Goal: Obtain resource: Obtain resource

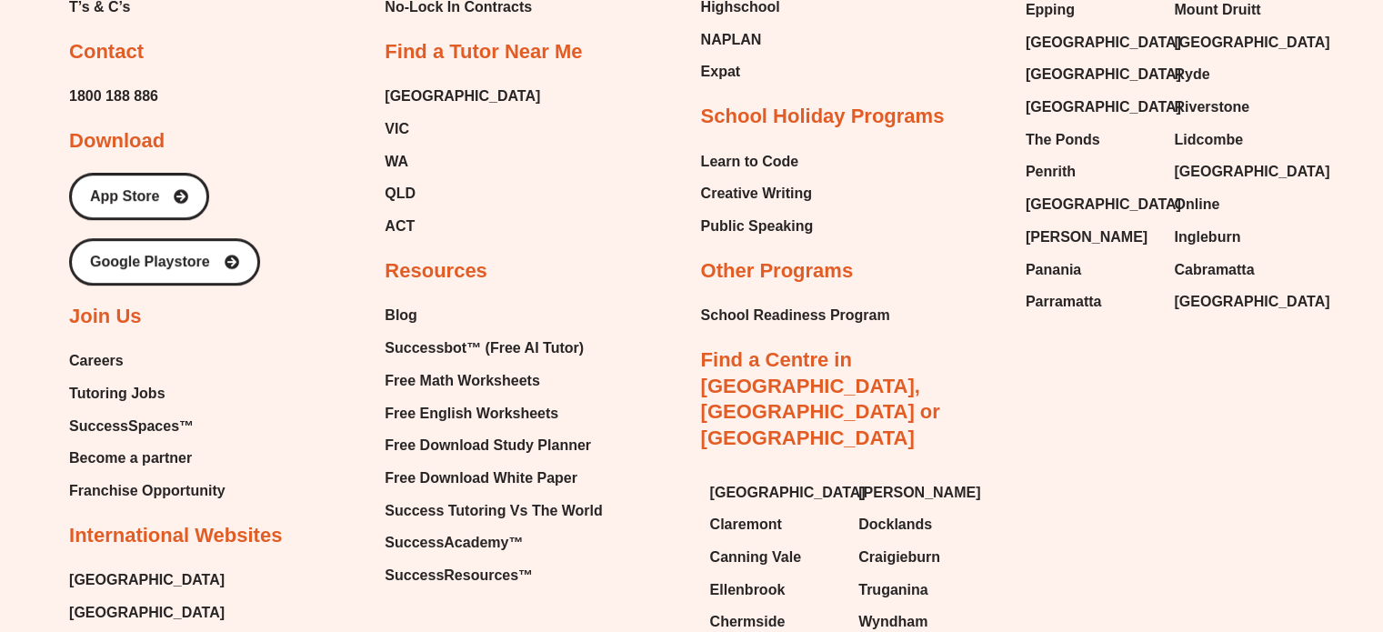
scroll to position [7813, 0]
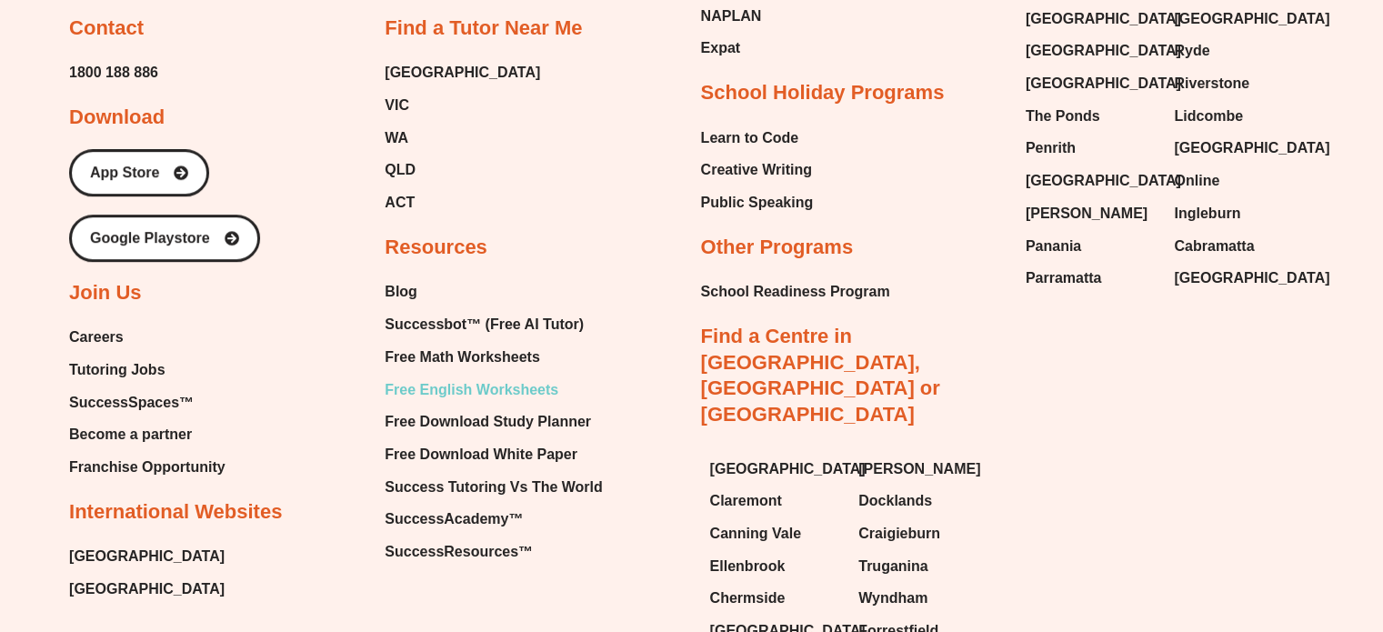
click at [528, 377] on span "Free English Worksheets" at bounding box center [472, 390] width 174 height 27
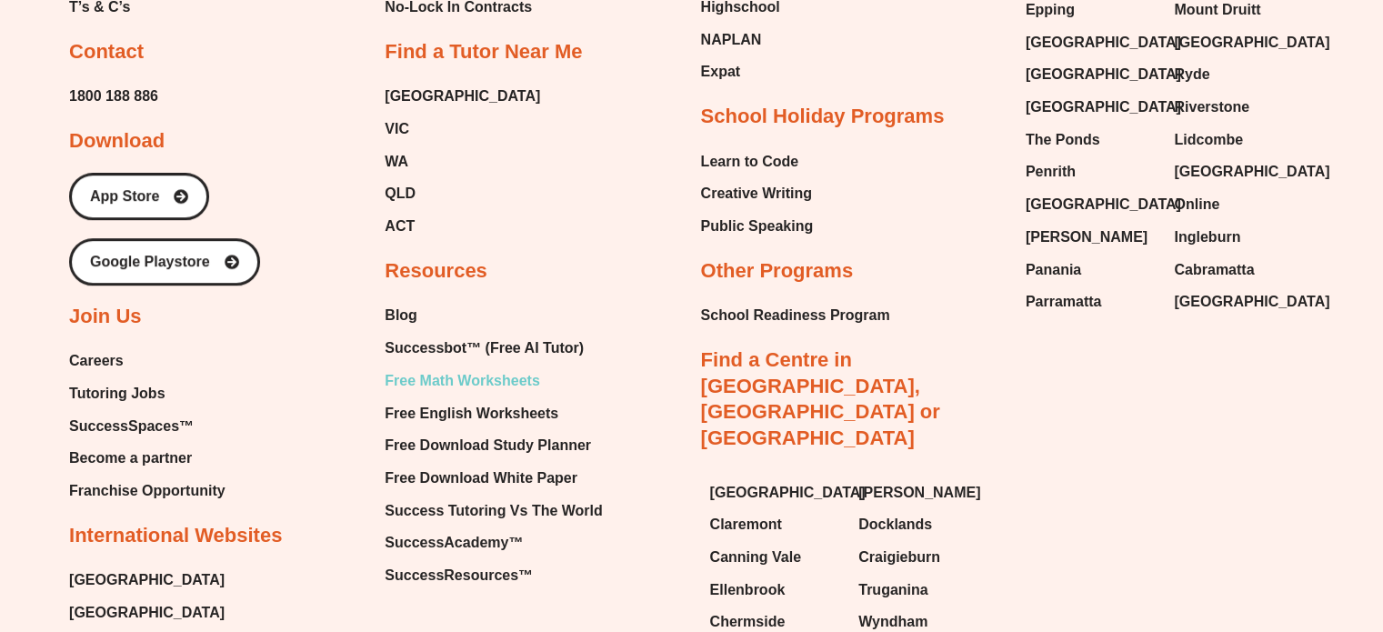
click at [520, 367] on span "Free Math Worksheets" at bounding box center [462, 380] width 155 height 27
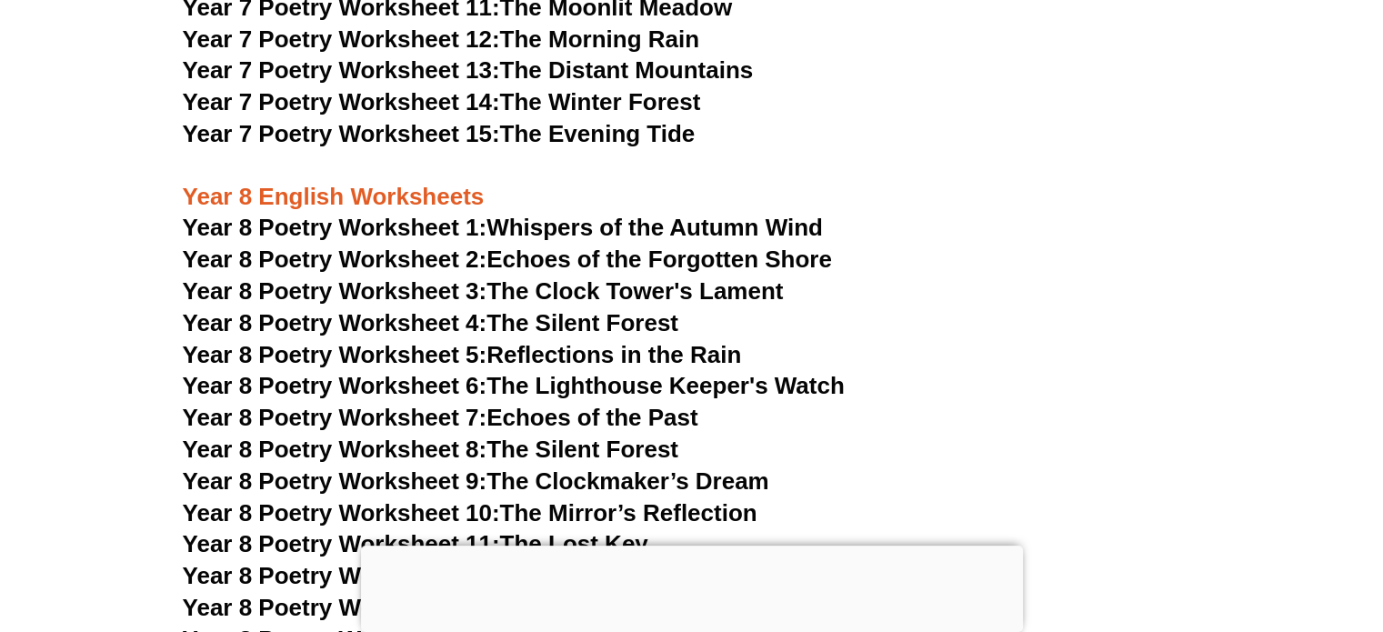
scroll to position [11602, 0]
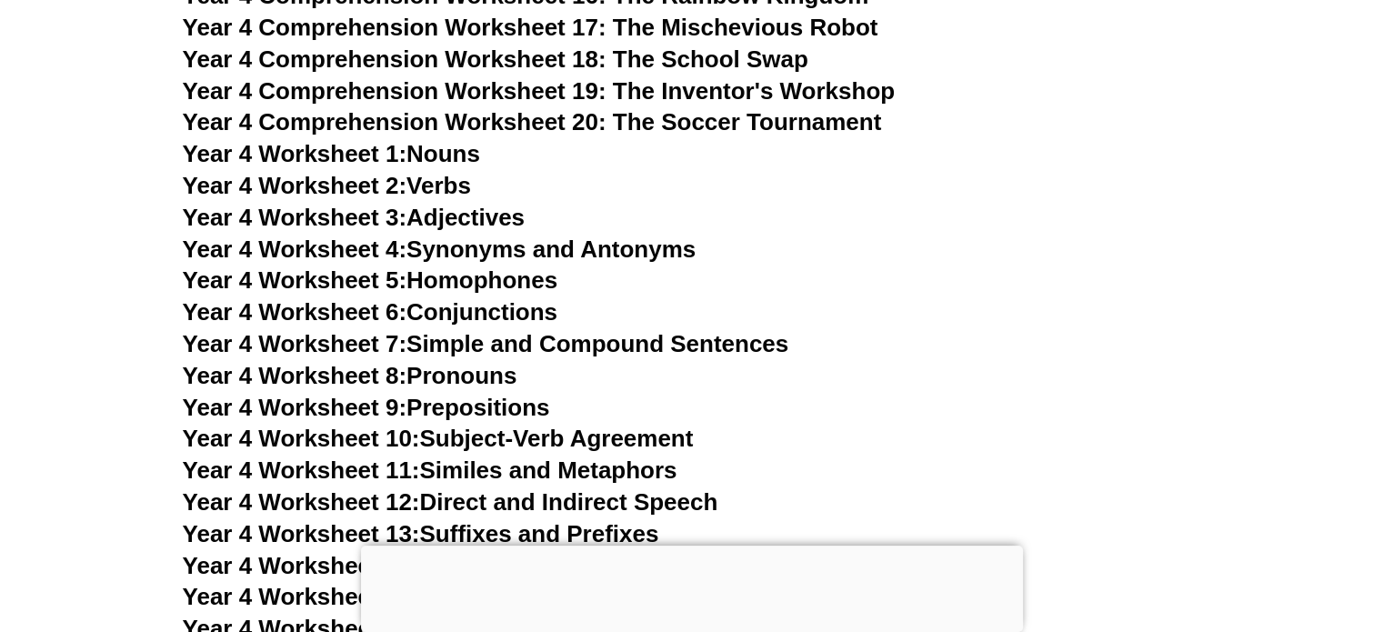
scroll to position [8295, 0]
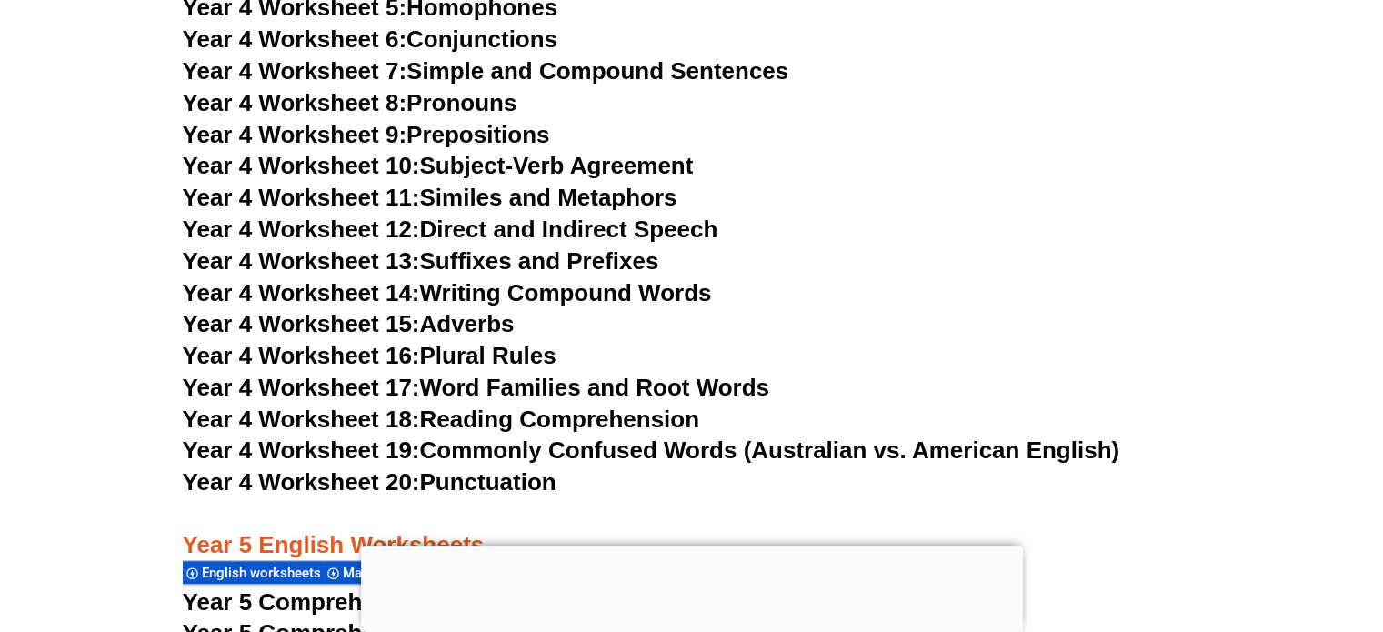
click at [436, 453] on link "Year 4 Worksheet 19: Commonly Confused Words (Australian vs. American English)" at bounding box center [652, 450] width 938 height 27
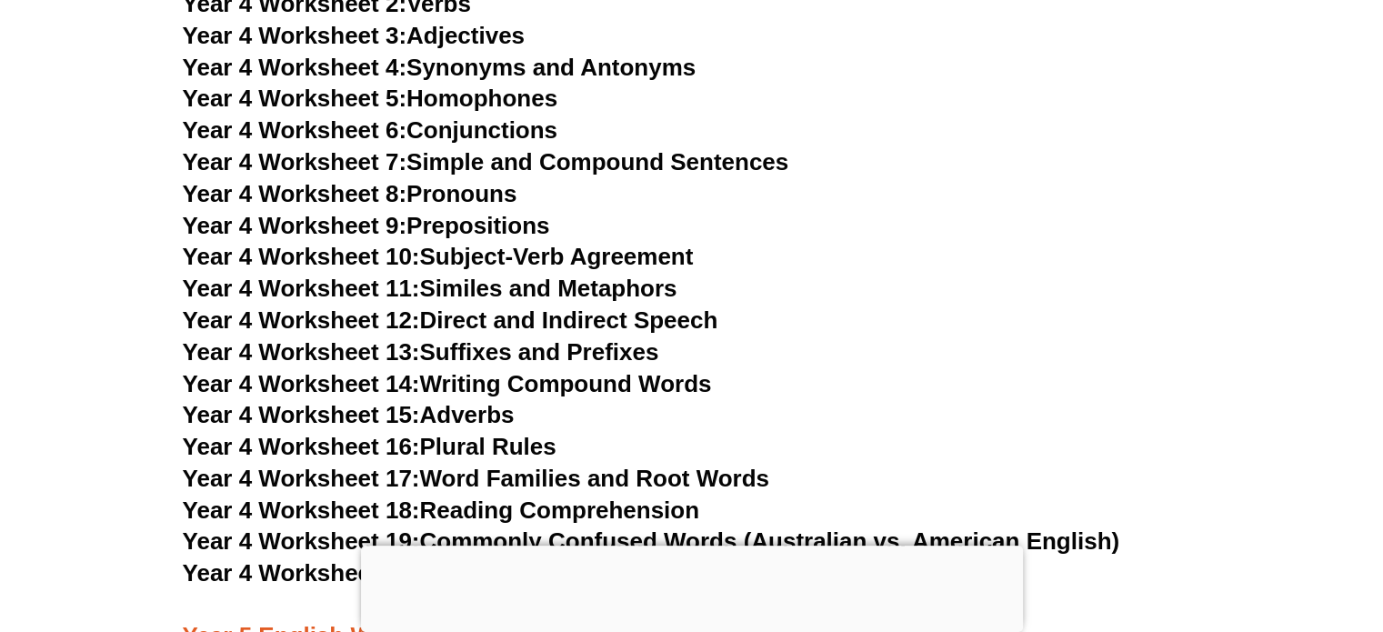
scroll to position [8295, 0]
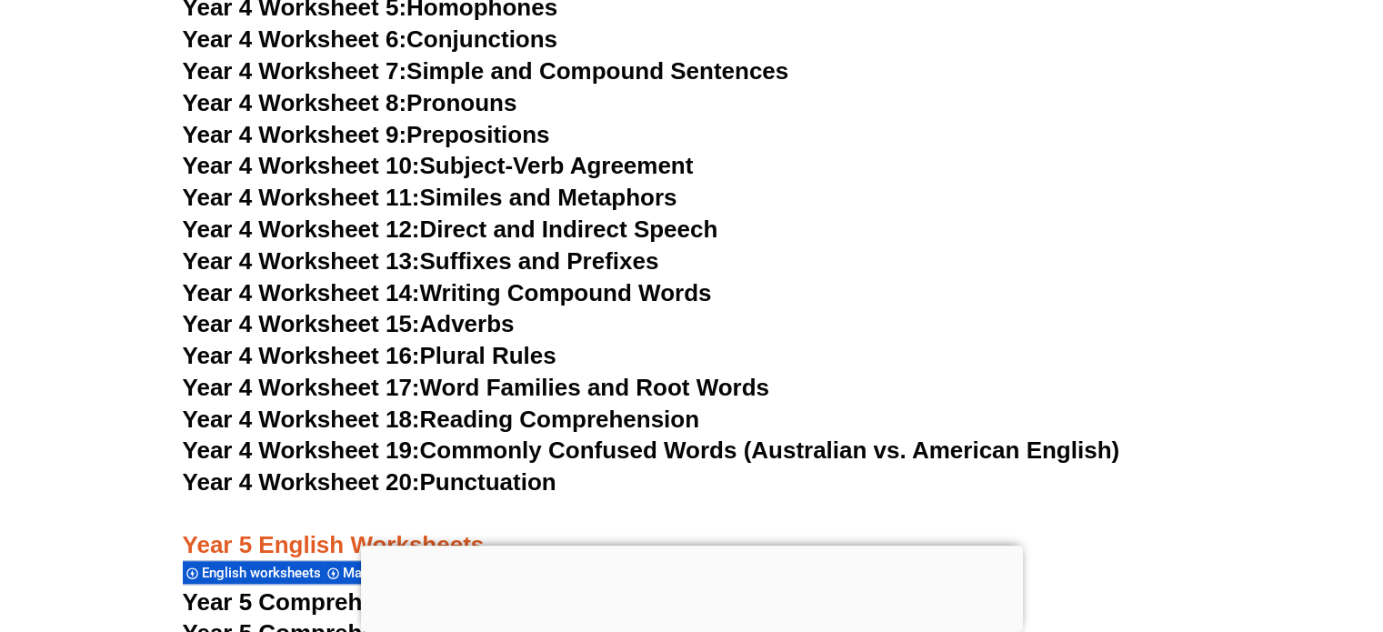
click at [309, 293] on span "Year 4 Worksheet 14:" at bounding box center [301, 292] width 237 height 27
click at [713, 375] on link "Year 4 Worksheet 17: Word Families and Root Words" at bounding box center [476, 387] width 587 height 27
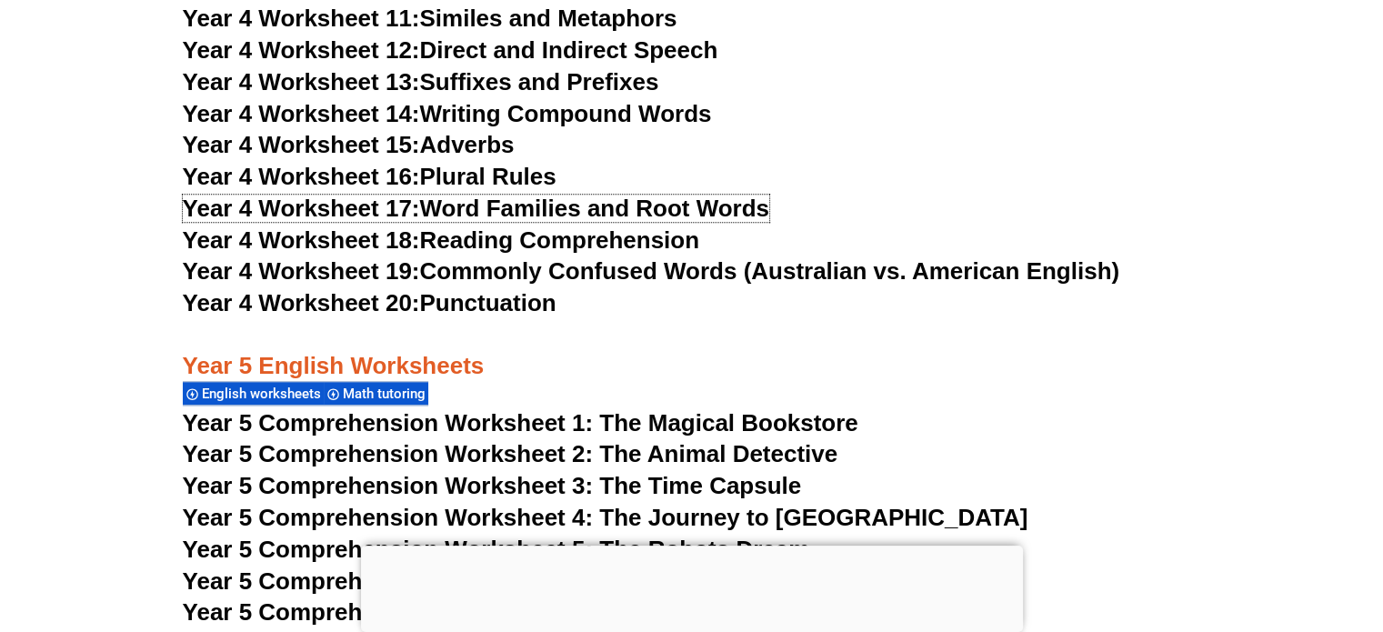
scroll to position [8477, 0]
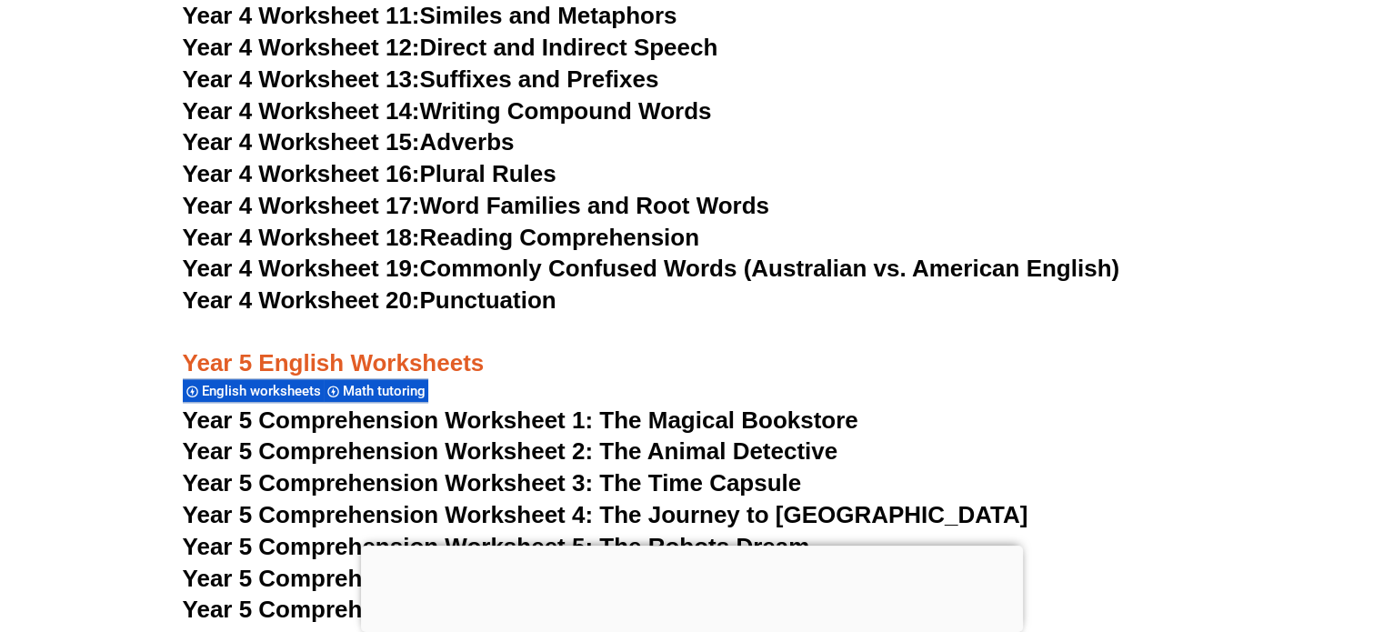
click at [529, 308] on link "Year 4 Worksheet 20: Punctuation" at bounding box center [370, 299] width 374 height 27
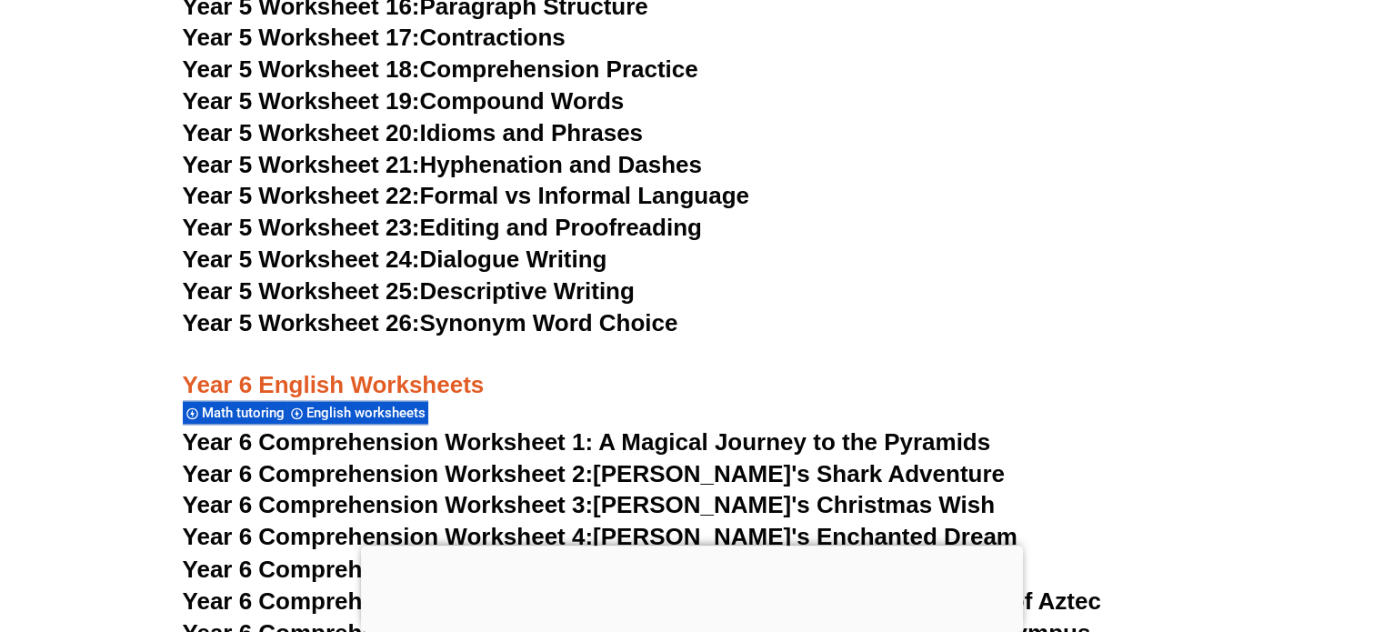
scroll to position [9841, 0]
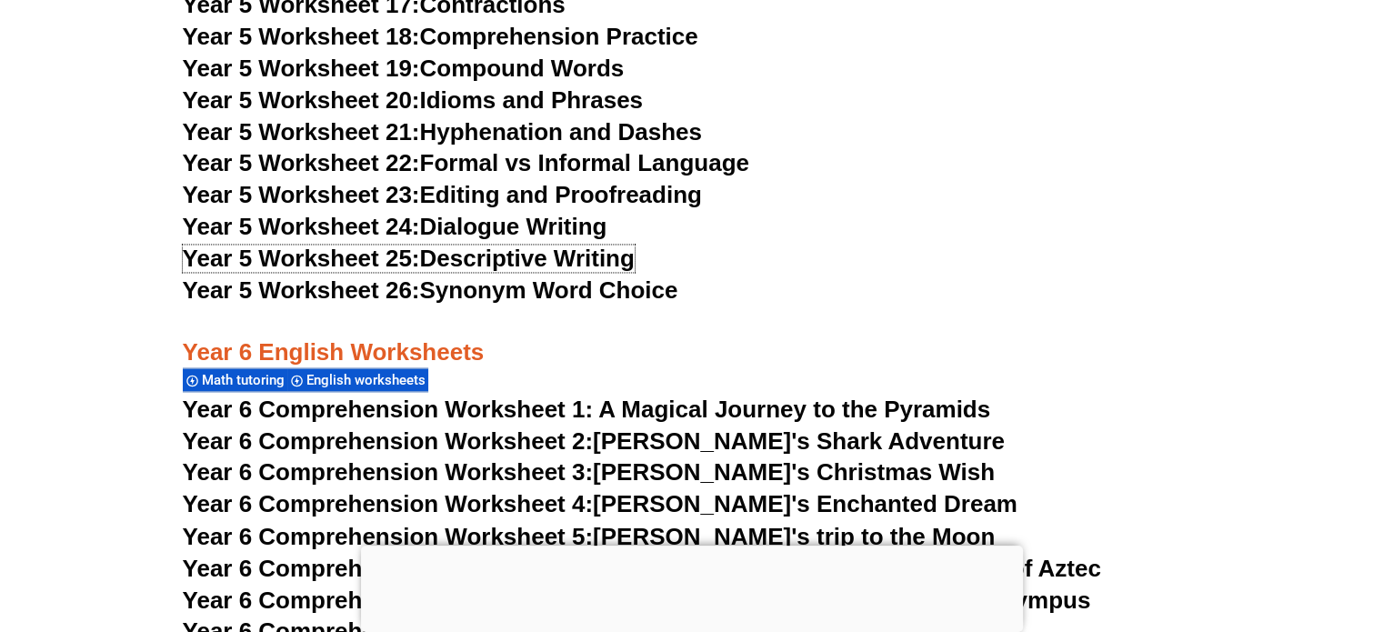
drag, startPoint x: 498, startPoint y: 254, endPoint x: 789, endPoint y: 168, distance: 302.5
click at [498, 254] on link "Year 5 Worksheet 25: Descriptive Writing" at bounding box center [409, 258] width 452 height 27
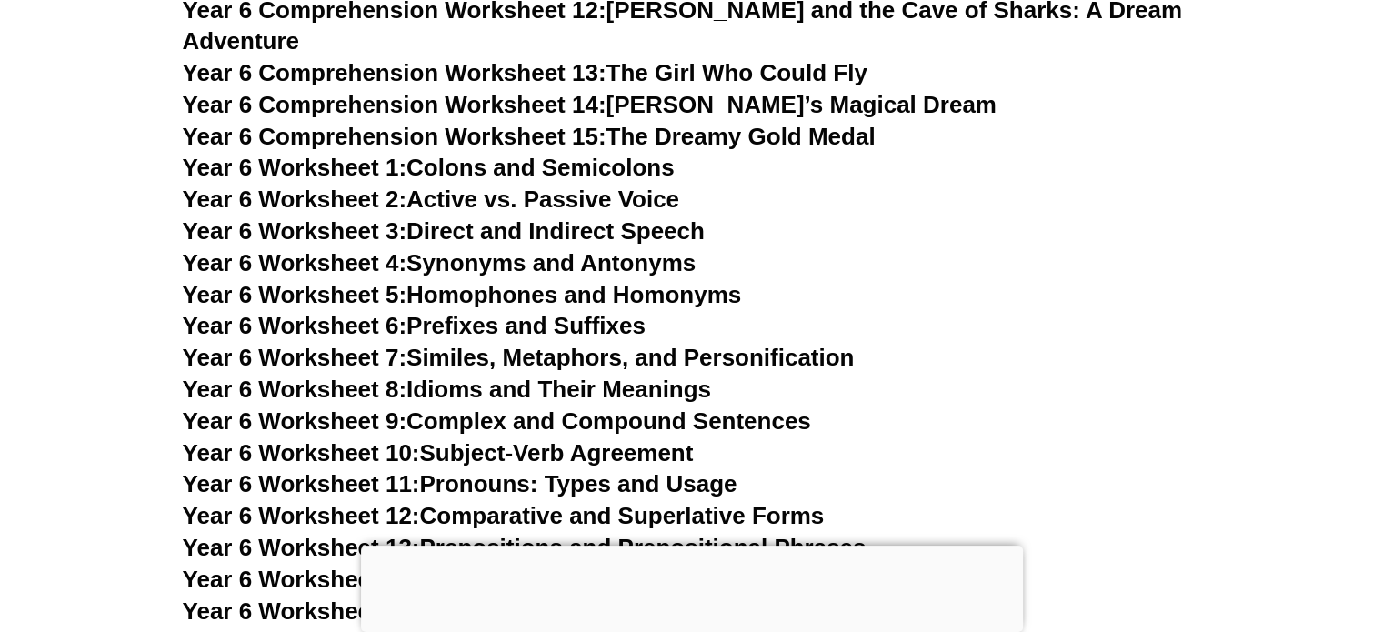
scroll to position [10659, 0]
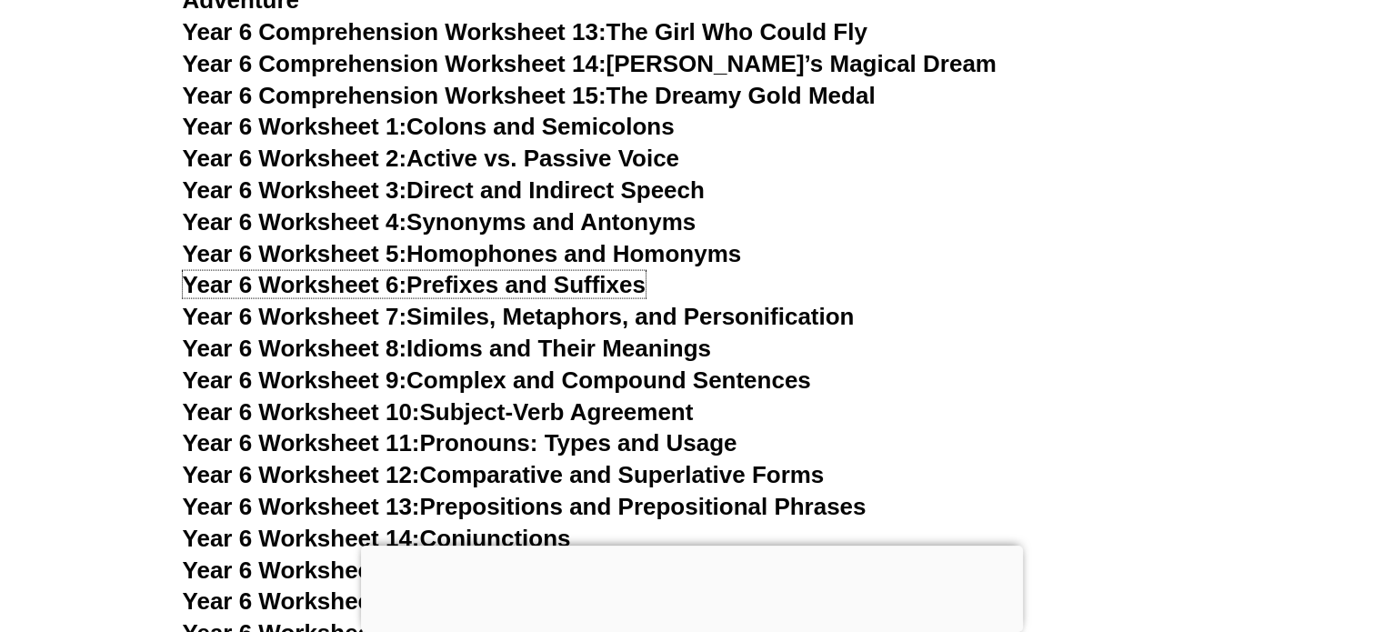
drag, startPoint x: 566, startPoint y: 221, endPoint x: 626, endPoint y: 195, distance: 65.6
click at [568, 271] on link "Year 6 Worksheet 6: Prefixes and Suffixes" at bounding box center [414, 284] width 463 height 27
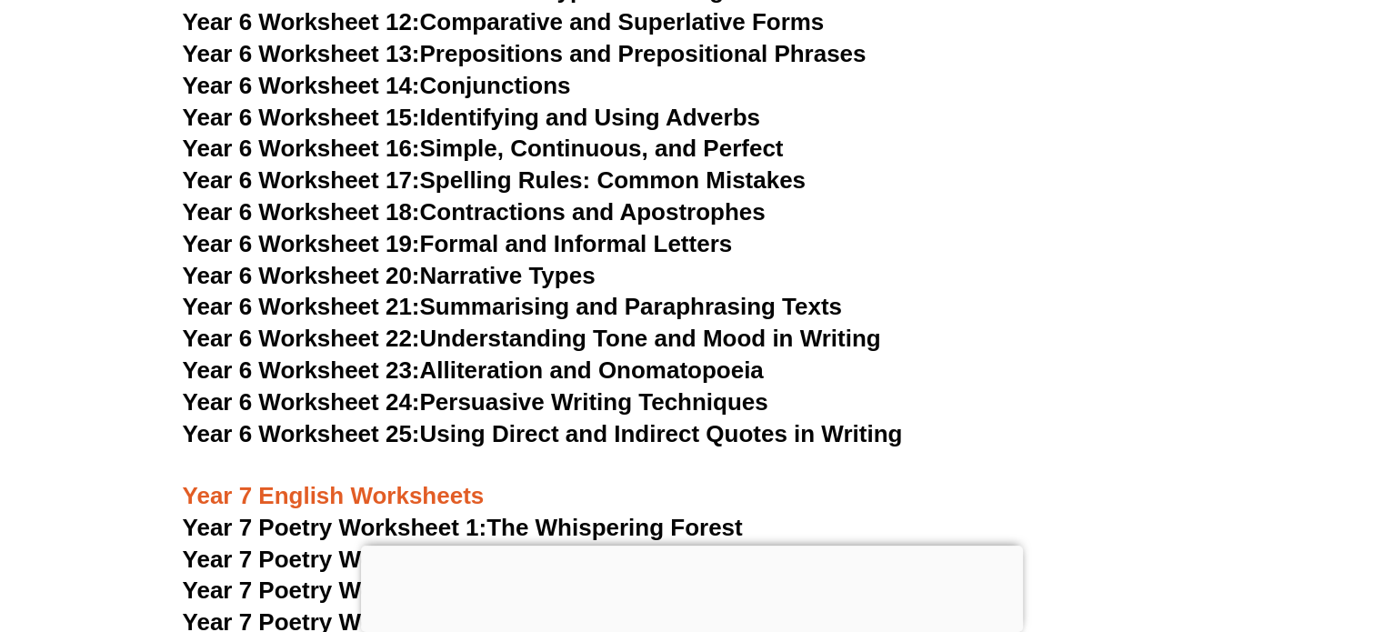
scroll to position [11114, 0]
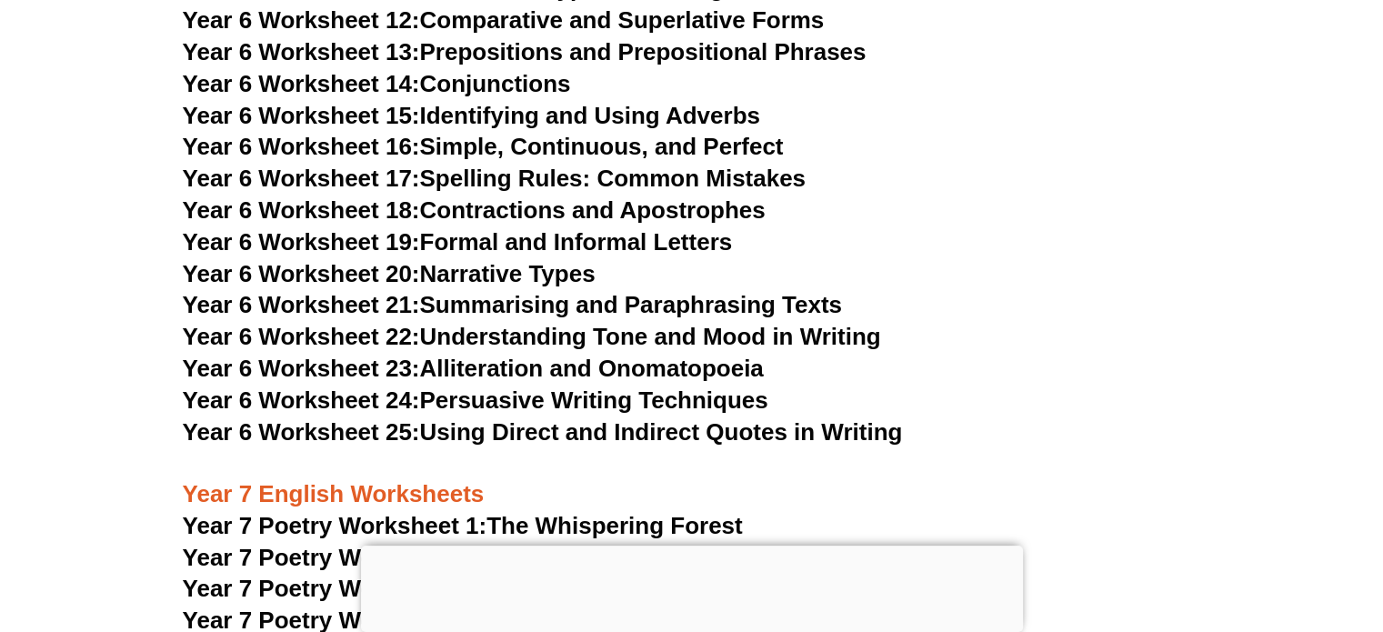
click at [553, 165] on link "Year 6 Worksheet 17: Spelling Rules: Common Mistakes" at bounding box center [494, 178] width 623 height 27
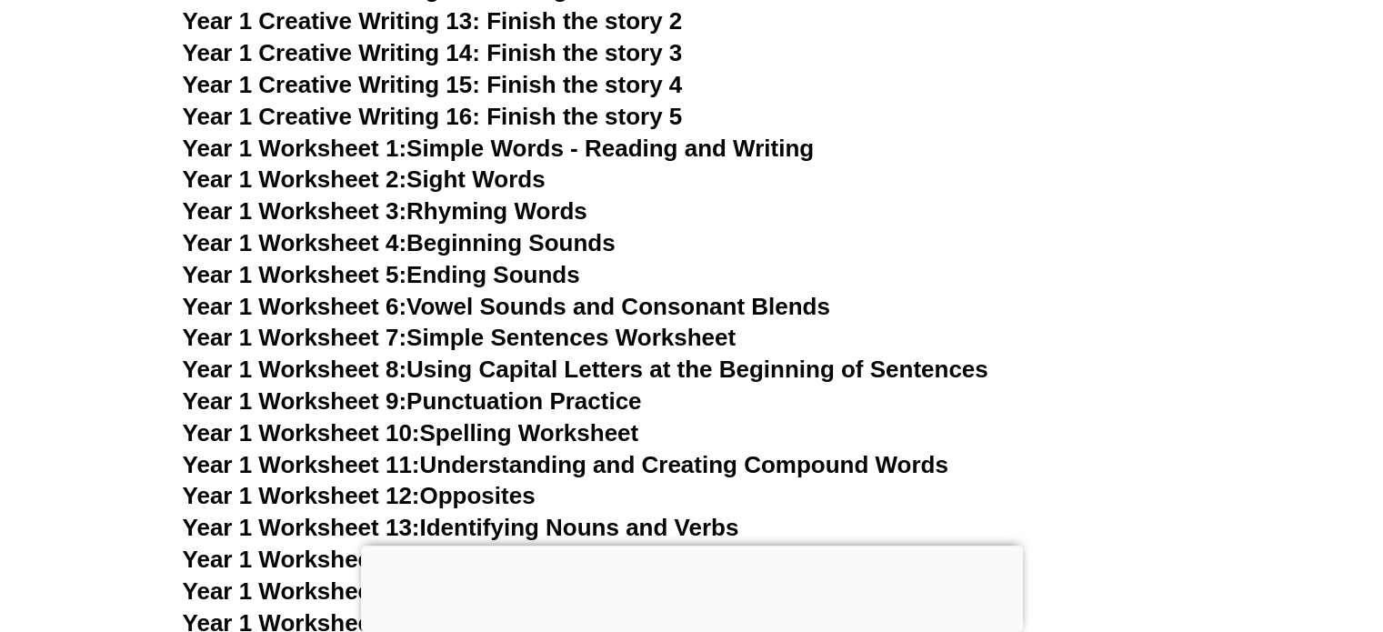
scroll to position [3456, 0]
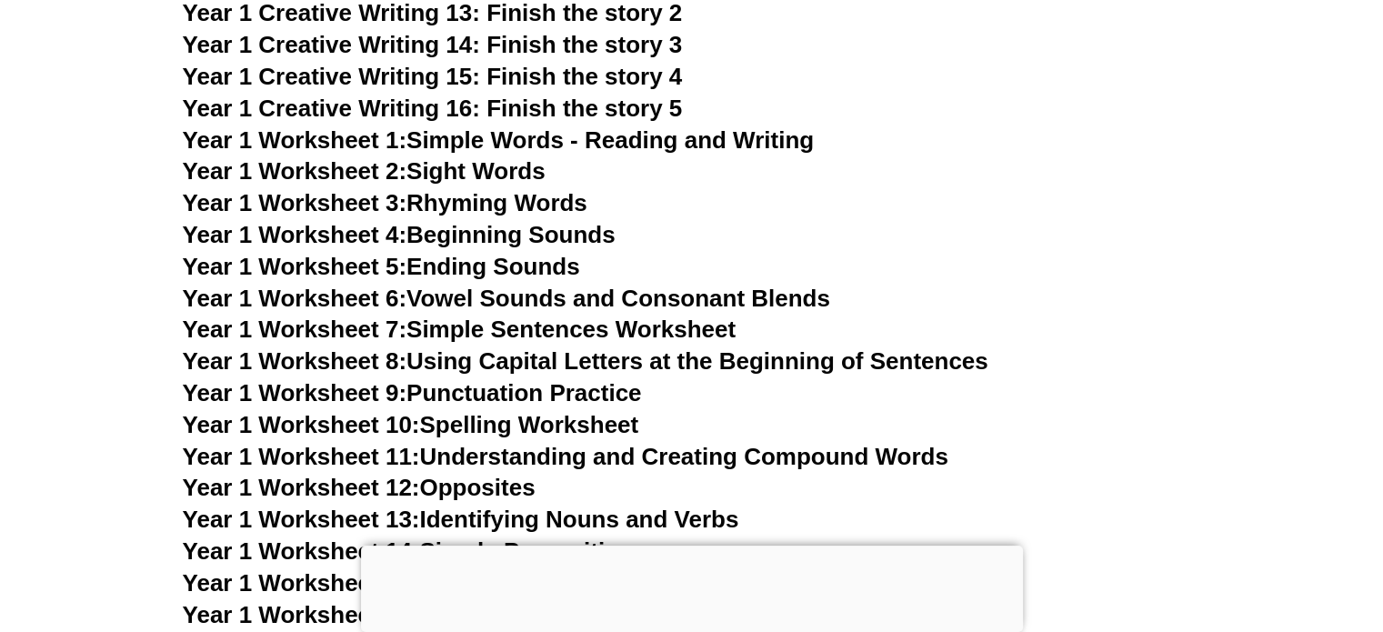
click at [363, 173] on span "Year 1 Worksheet 2:" at bounding box center [295, 169] width 225 height 27
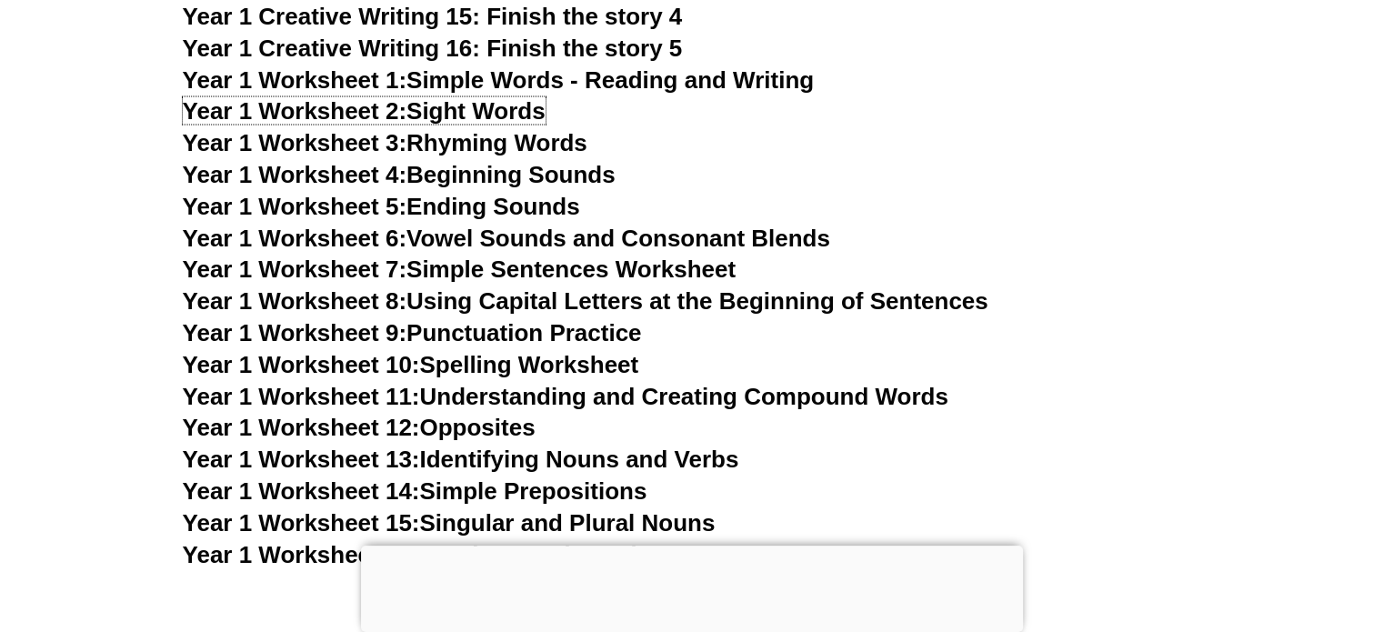
scroll to position [3547, 0]
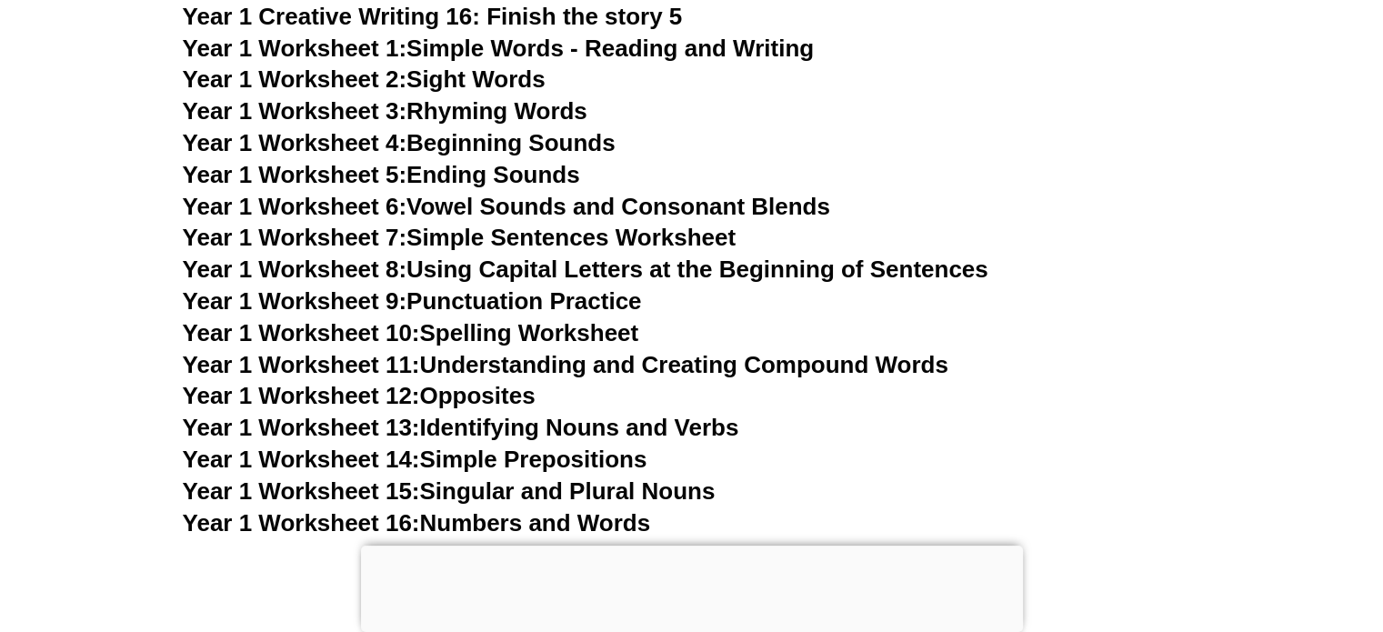
click at [665, 215] on link "Year 1 Worksheet 6: Vowel Sounds and Consonant Blends" at bounding box center [507, 206] width 648 height 27
click at [576, 315] on link "Year 1 Worksheet 9: Punctuation Practice" at bounding box center [412, 300] width 459 height 27
click at [568, 334] on link "Year 1 Worksheet 10: Spelling Worksheet" at bounding box center [411, 332] width 457 height 27
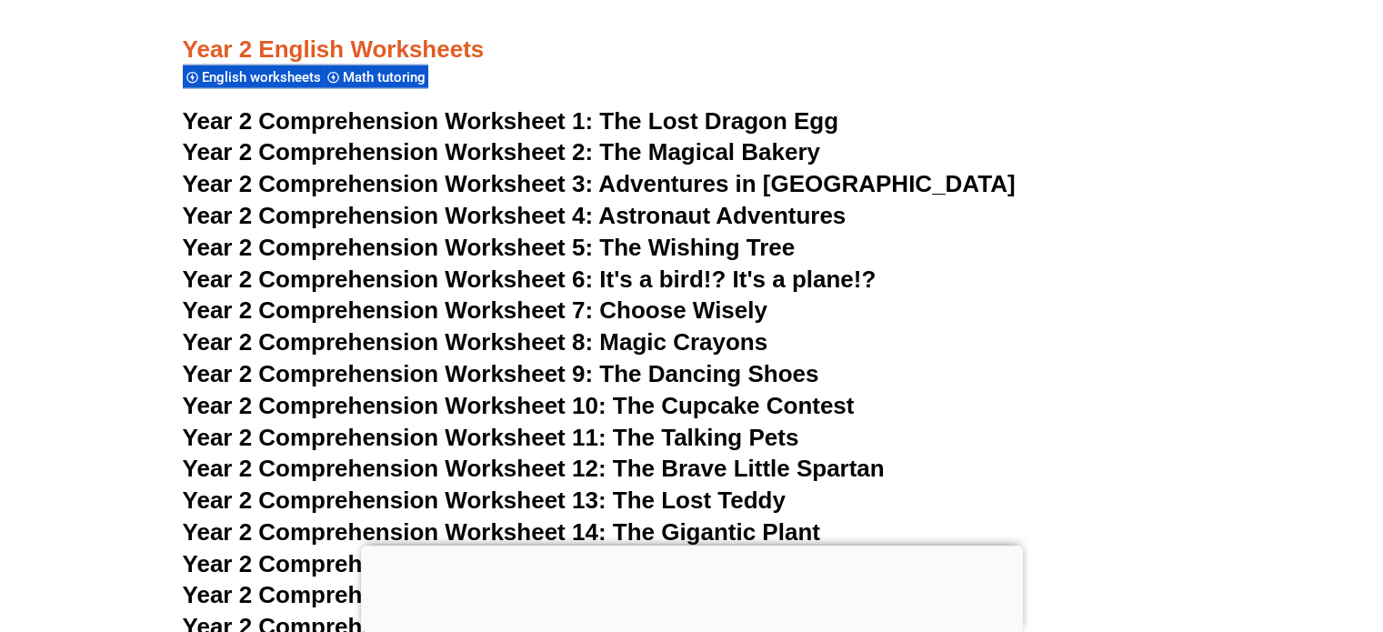
scroll to position [4366, 0]
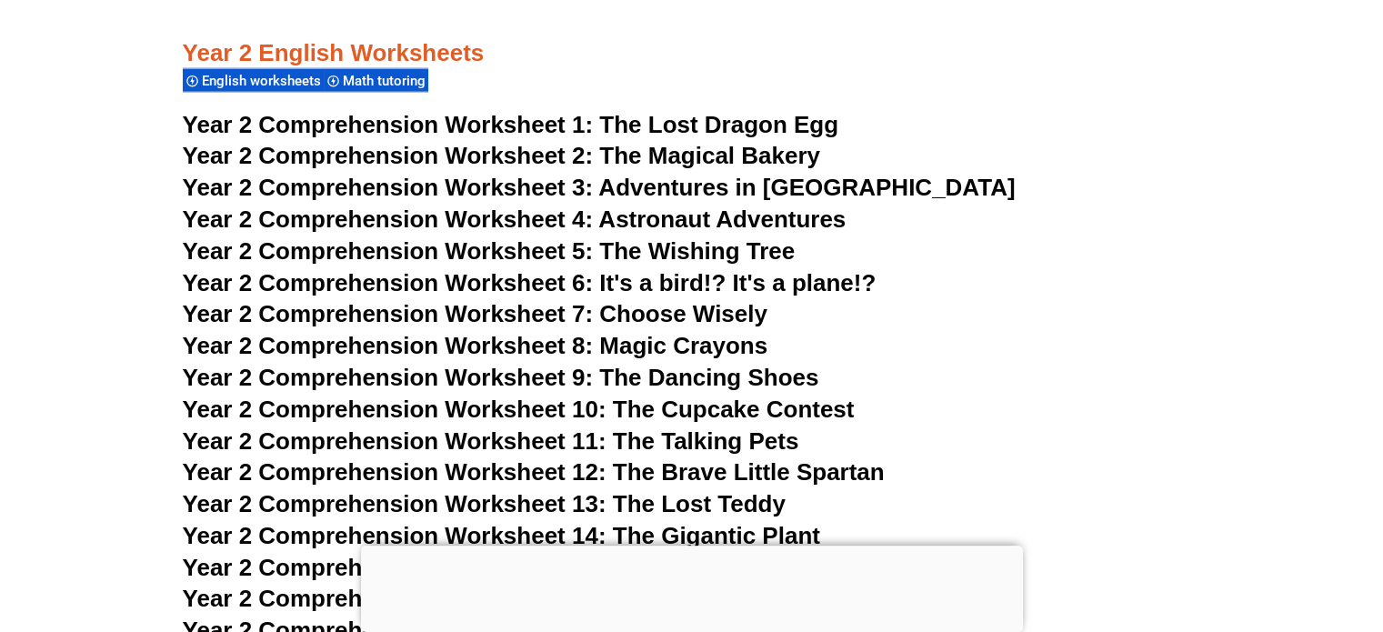
click at [759, 115] on span "The Lost Dragon Egg" at bounding box center [718, 124] width 239 height 27
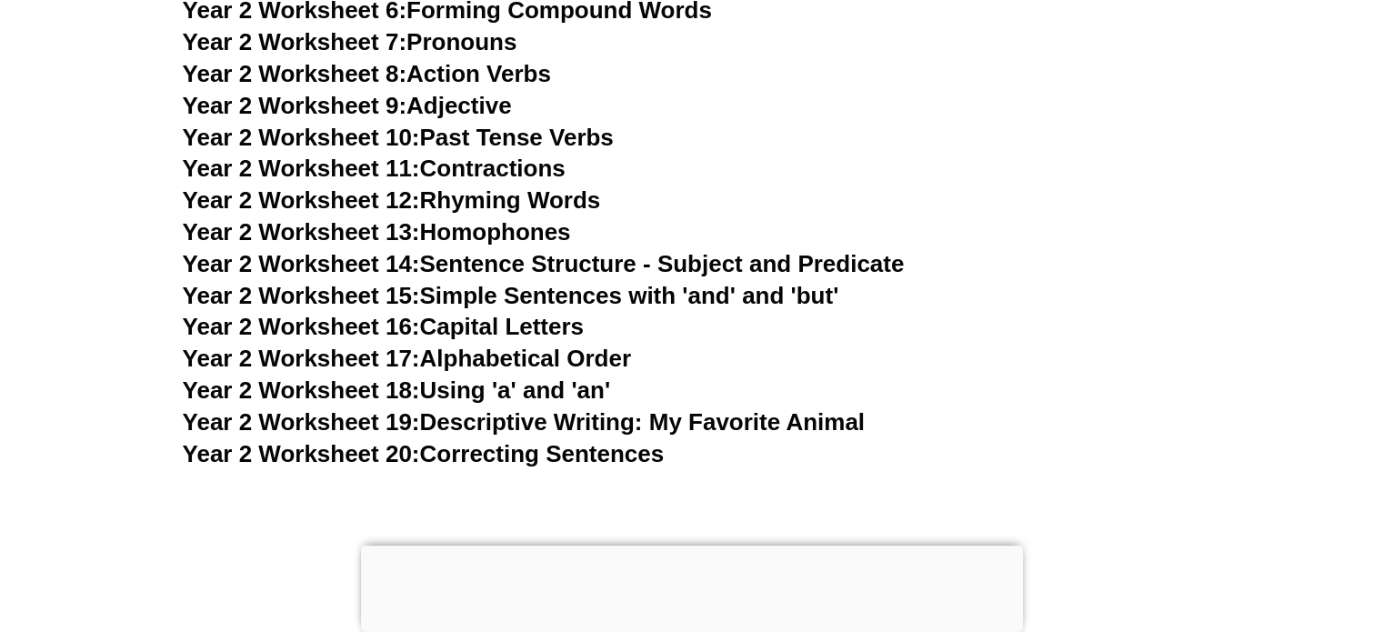
scroll to position [5275, 0]
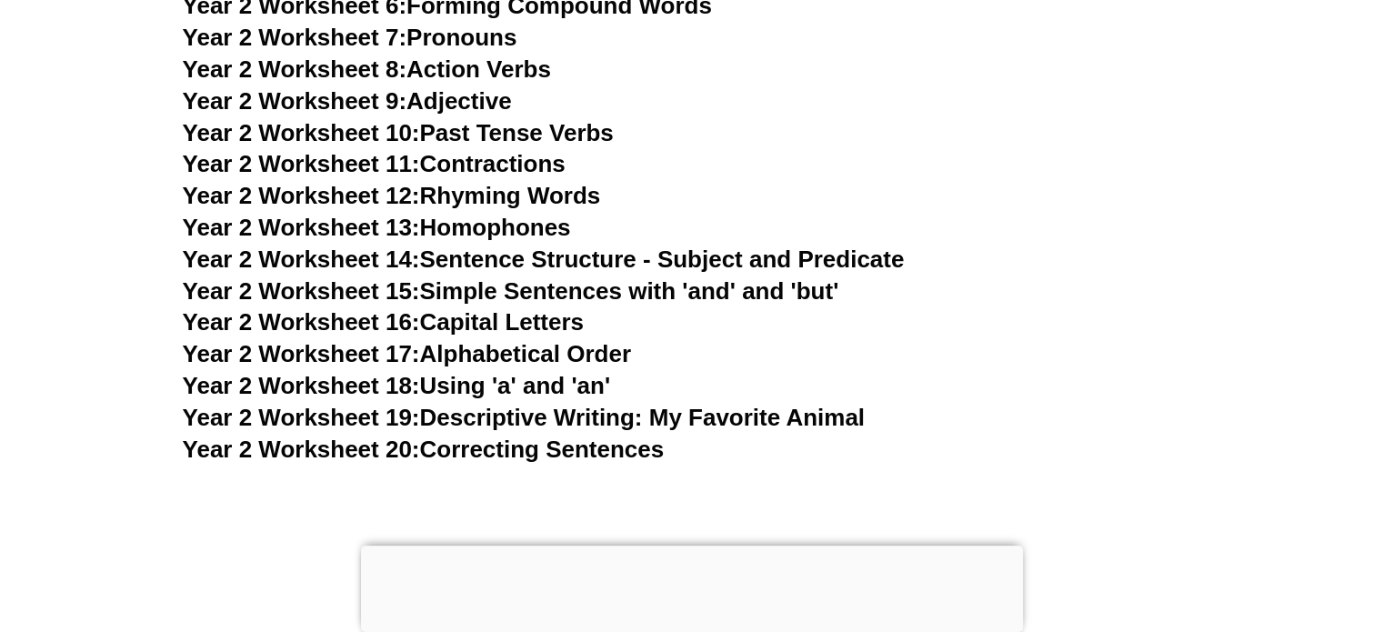
click at [531, 196] on link "Year 2 Worksheet 12: Rhyming Words" at bounding box center [392, 195] width 418 height 27
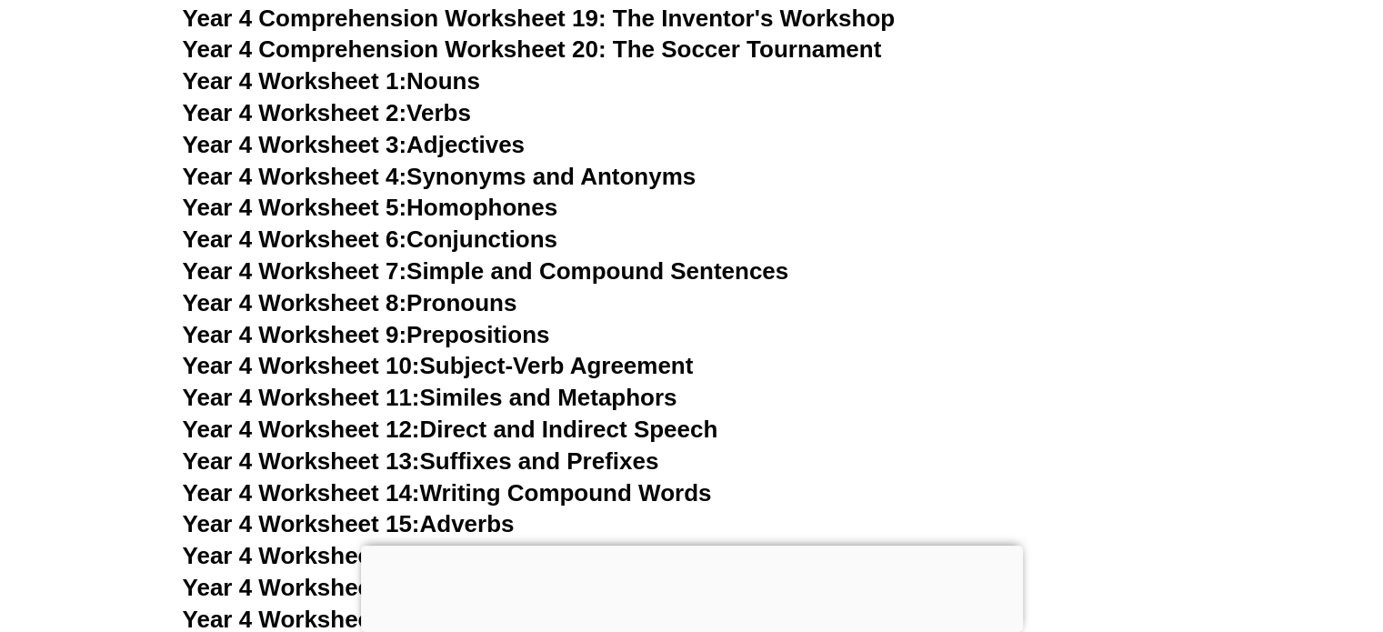
scroll to position [8398, 0]
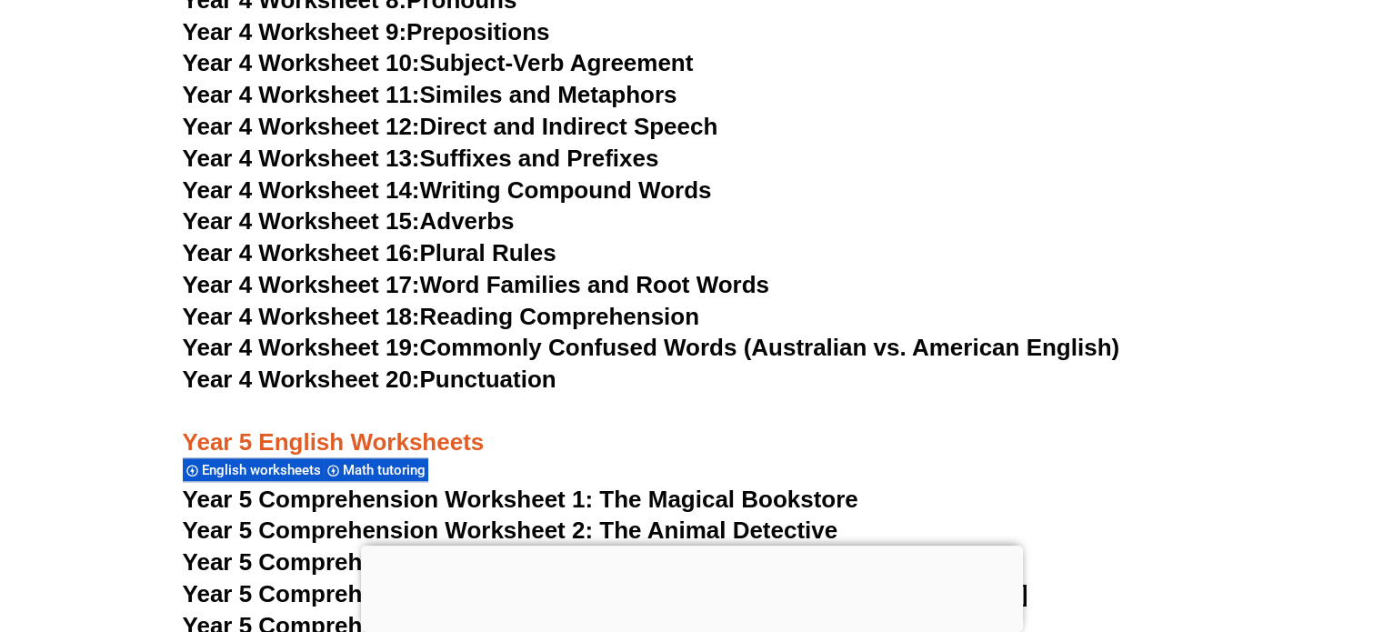
click at [371, 250] on span "Year 4 Worksheet 16:" at bounding box center [301, 252] width 237 height 27
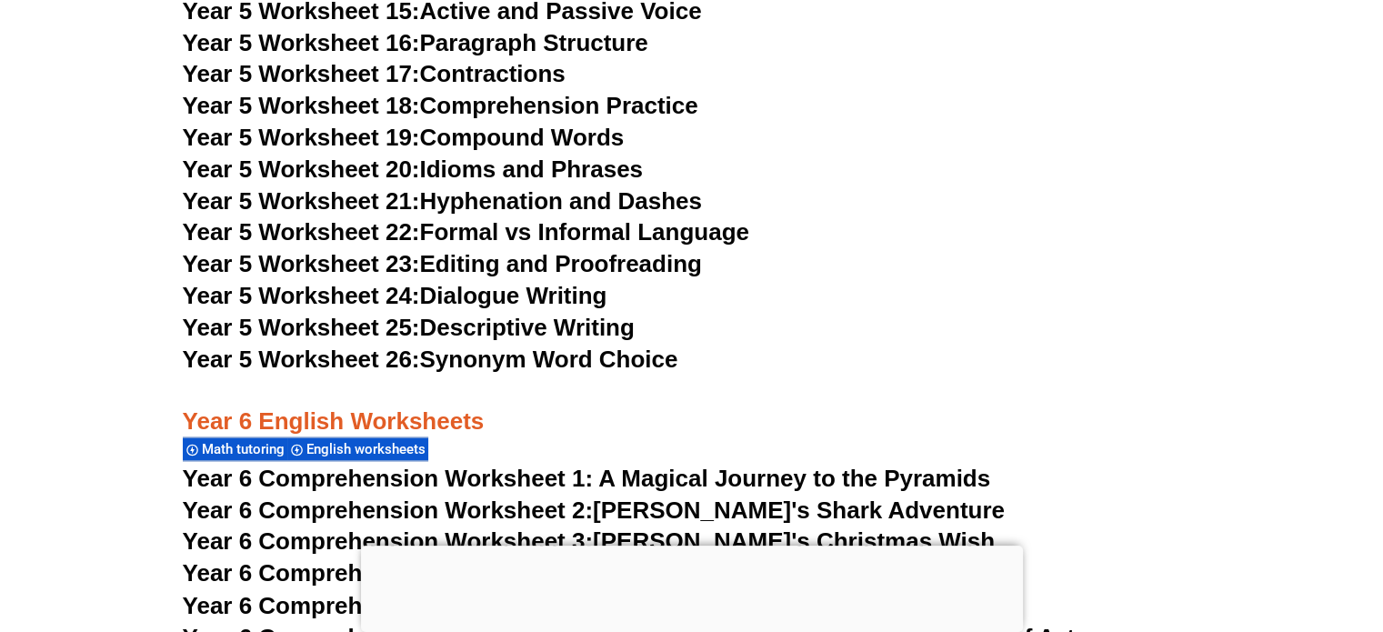
scroll to position [9944, 0]
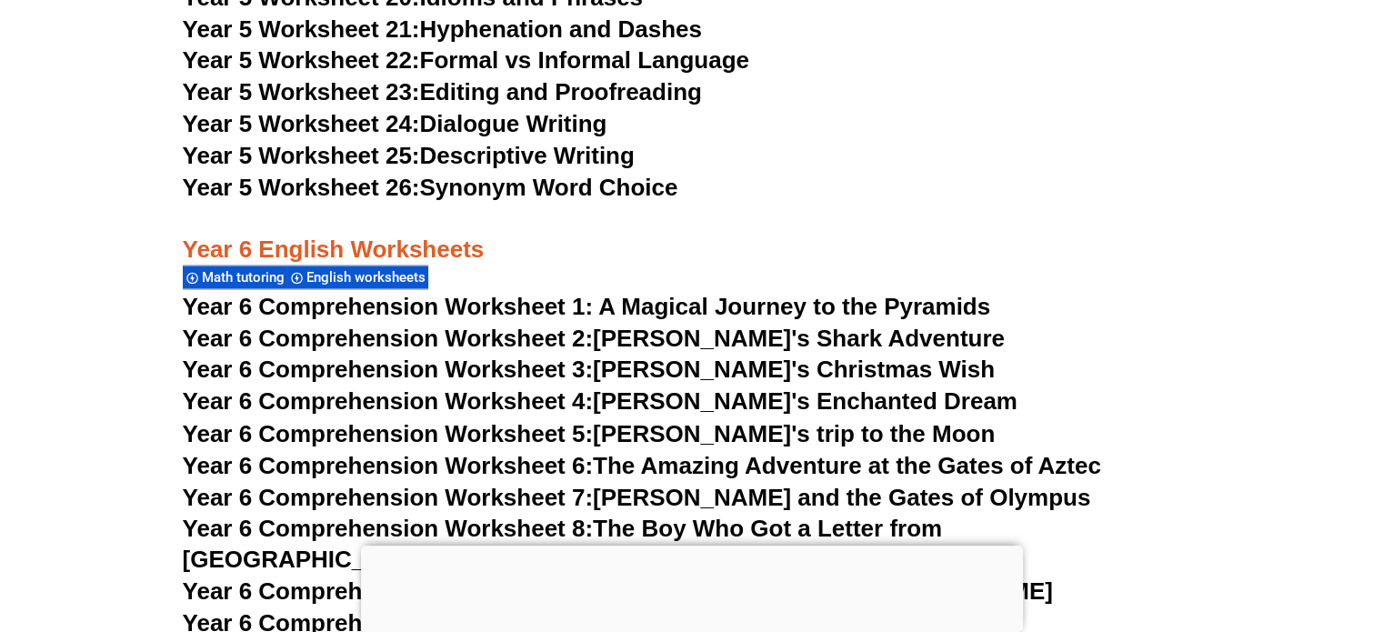
click at [570, 117] on link "Year 5 Worksheet 24: Dialogue Writing" at bounding box center [395, 123] width 425 height 27
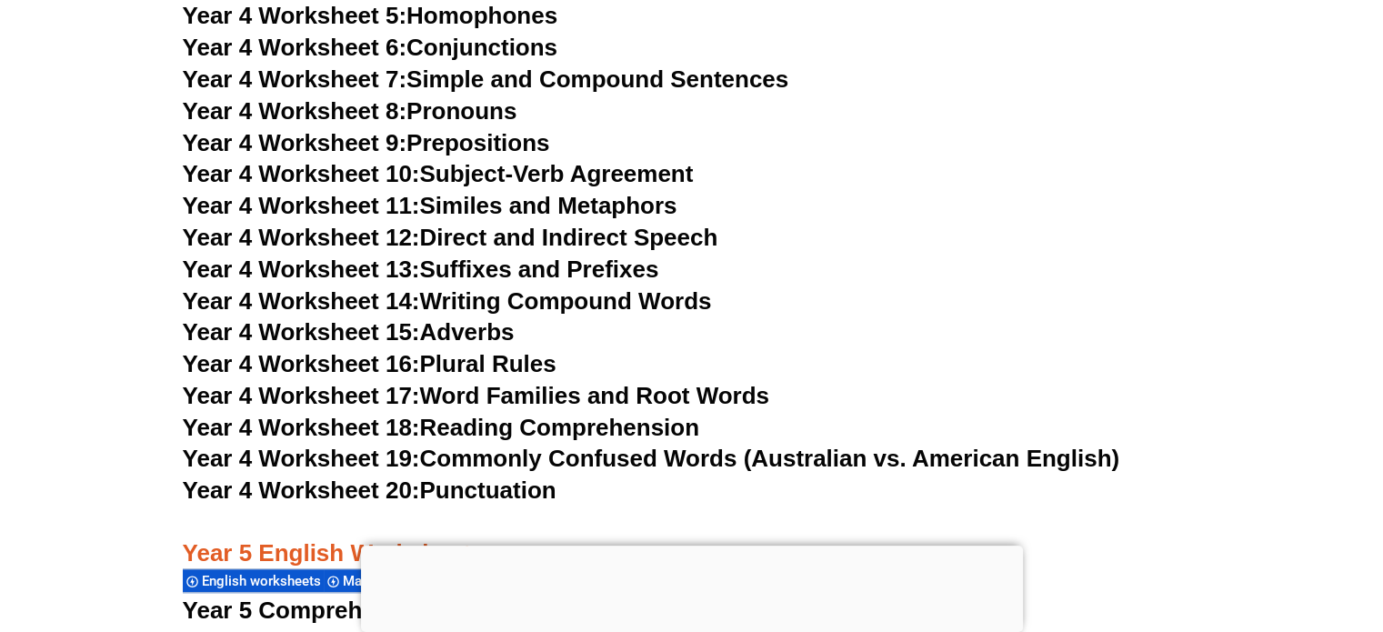
scroll to position [8295, 0]
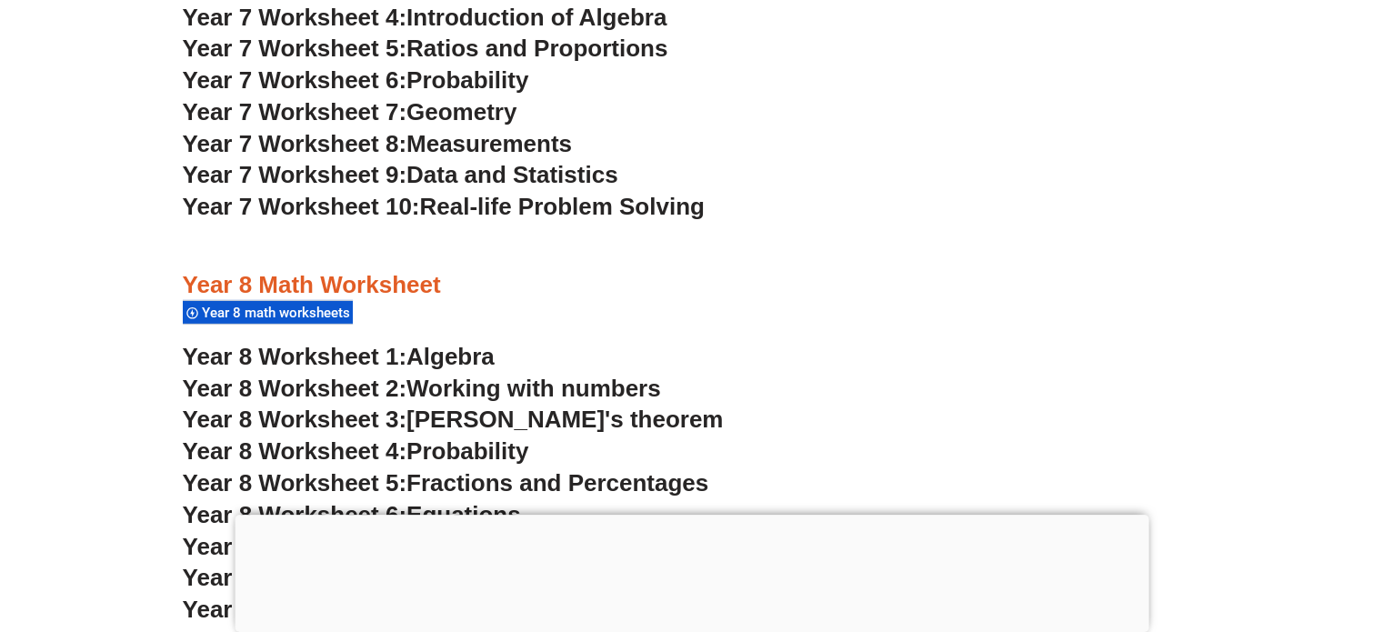
scroll to position [5512, 0]
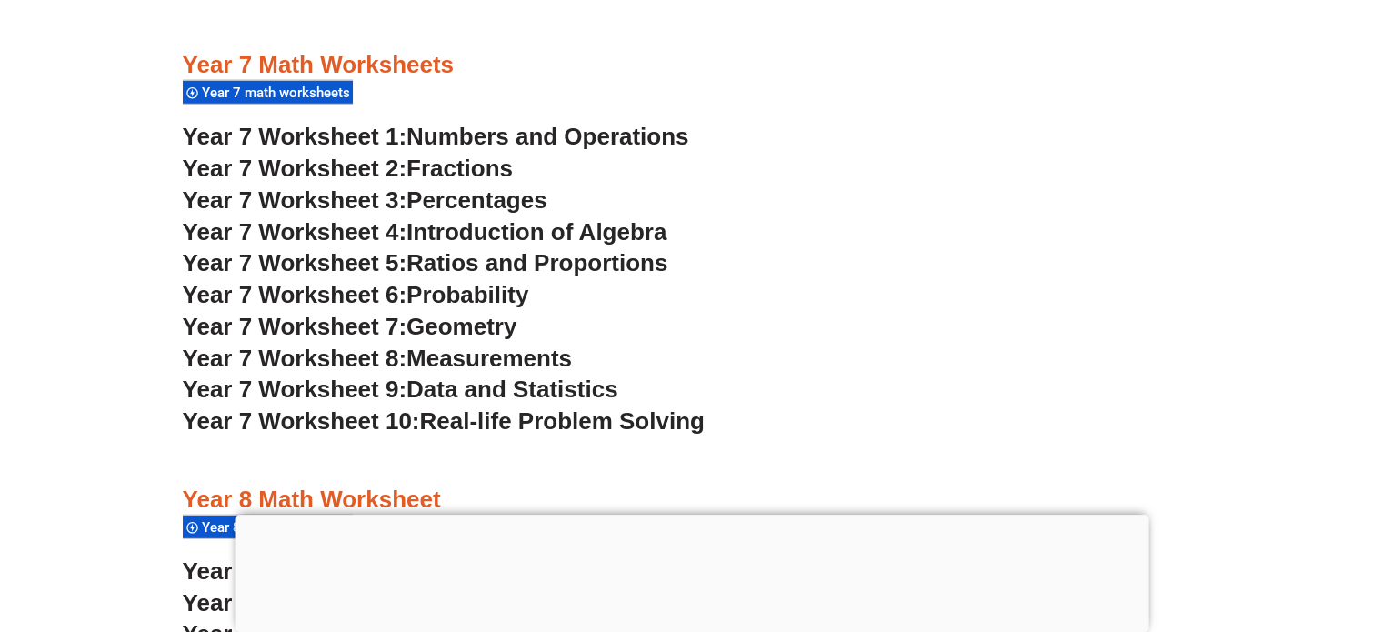
click at [530, 352] on span "Measurements" at bounding box center [490, 358] width 166 height 27
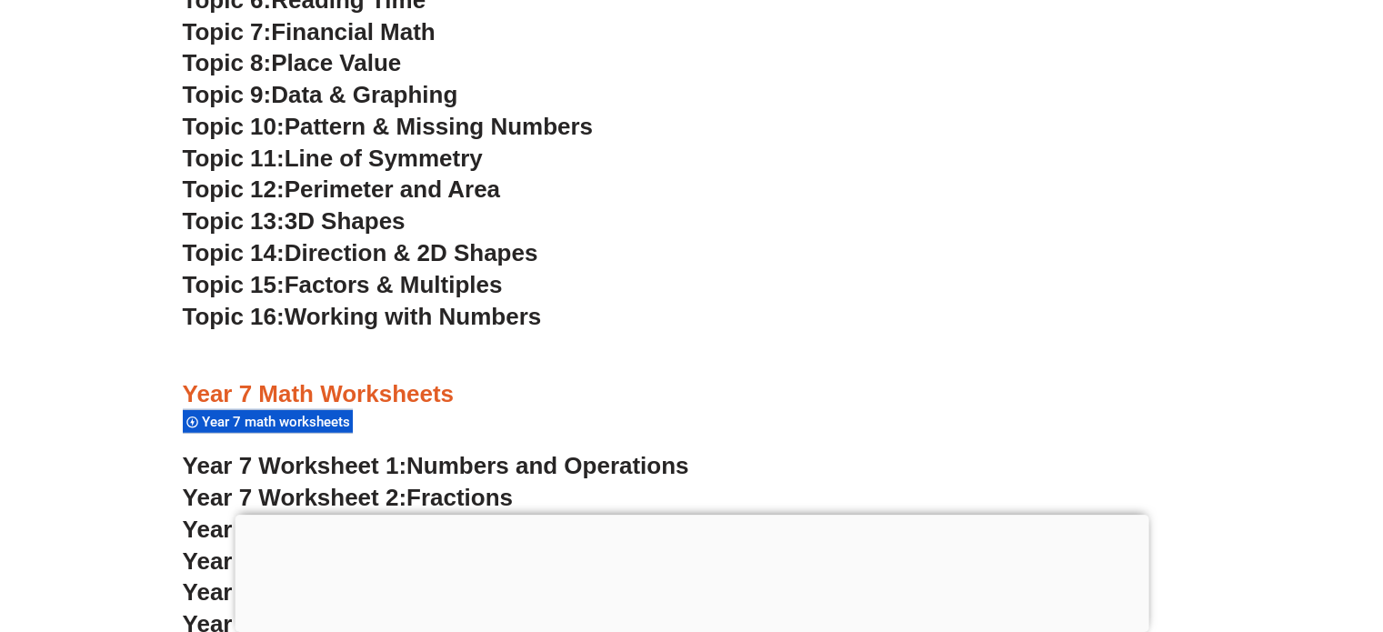
scroll to position [5057, 0]
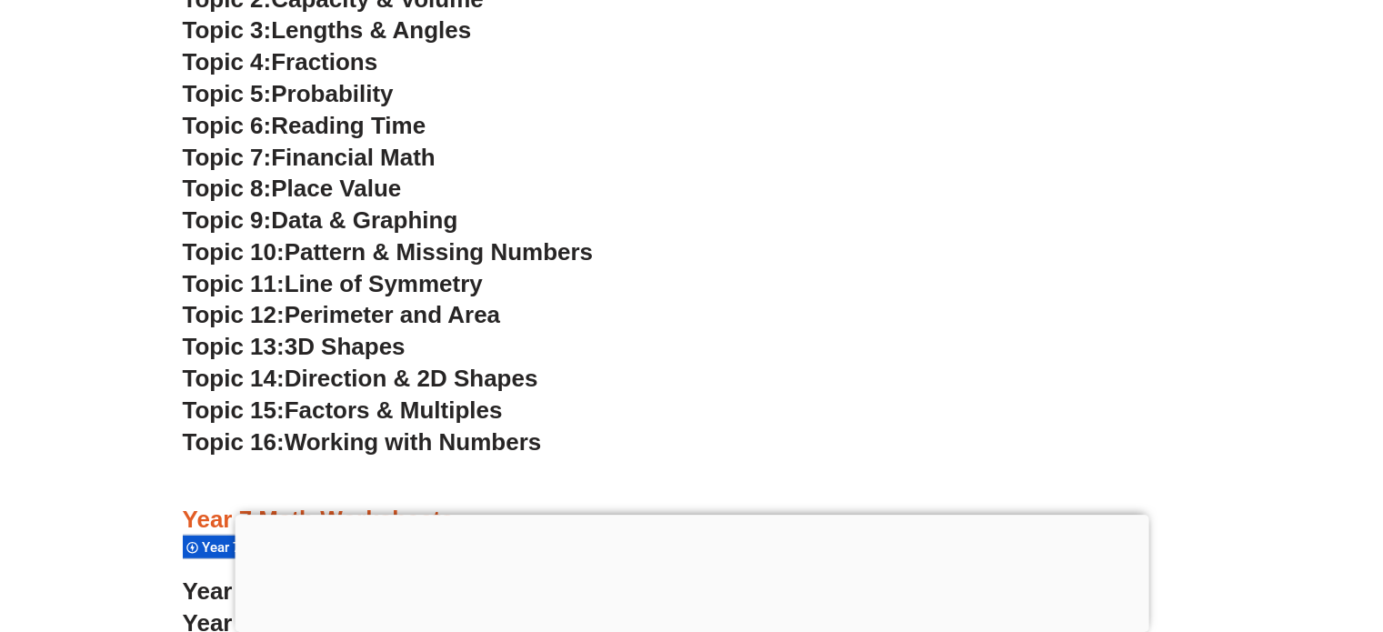
click at [367, 131] on span "Reading Time" at bounding box center [348, 125] width 155 height 27
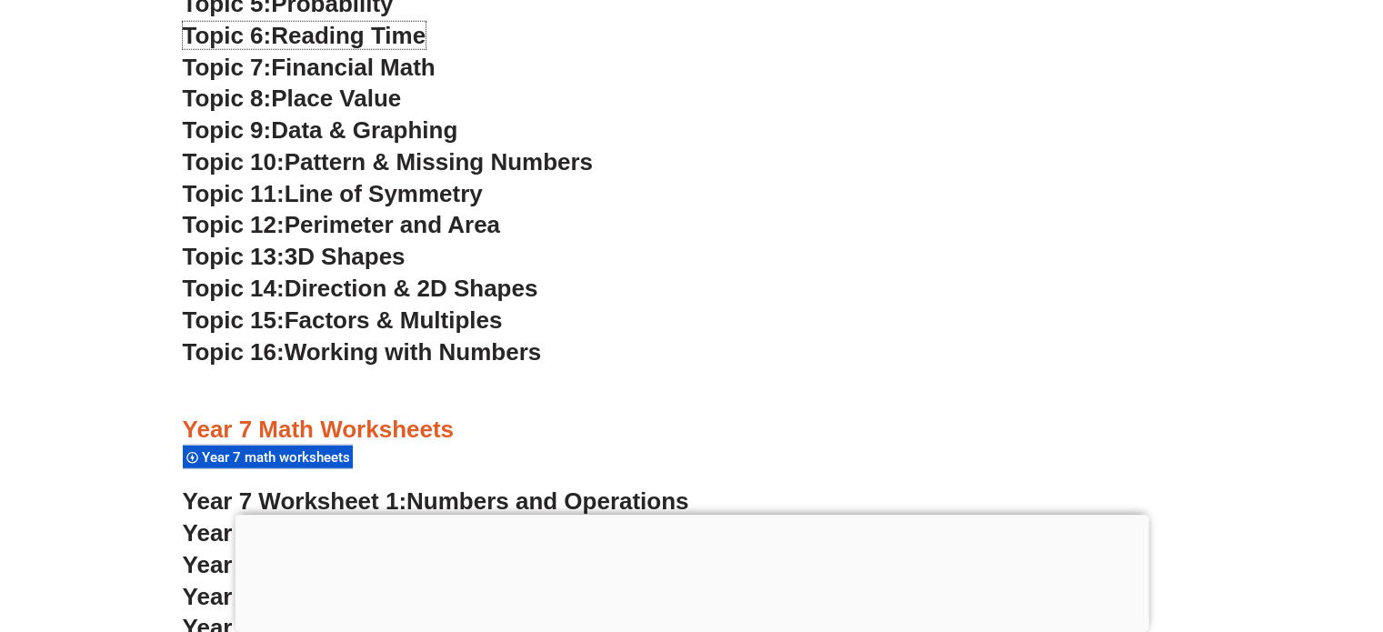
scroll to position [5148, 0]
click at [417, 349] on span "Working with Numbers" at bounding box center [413, 350] width 256 height 27
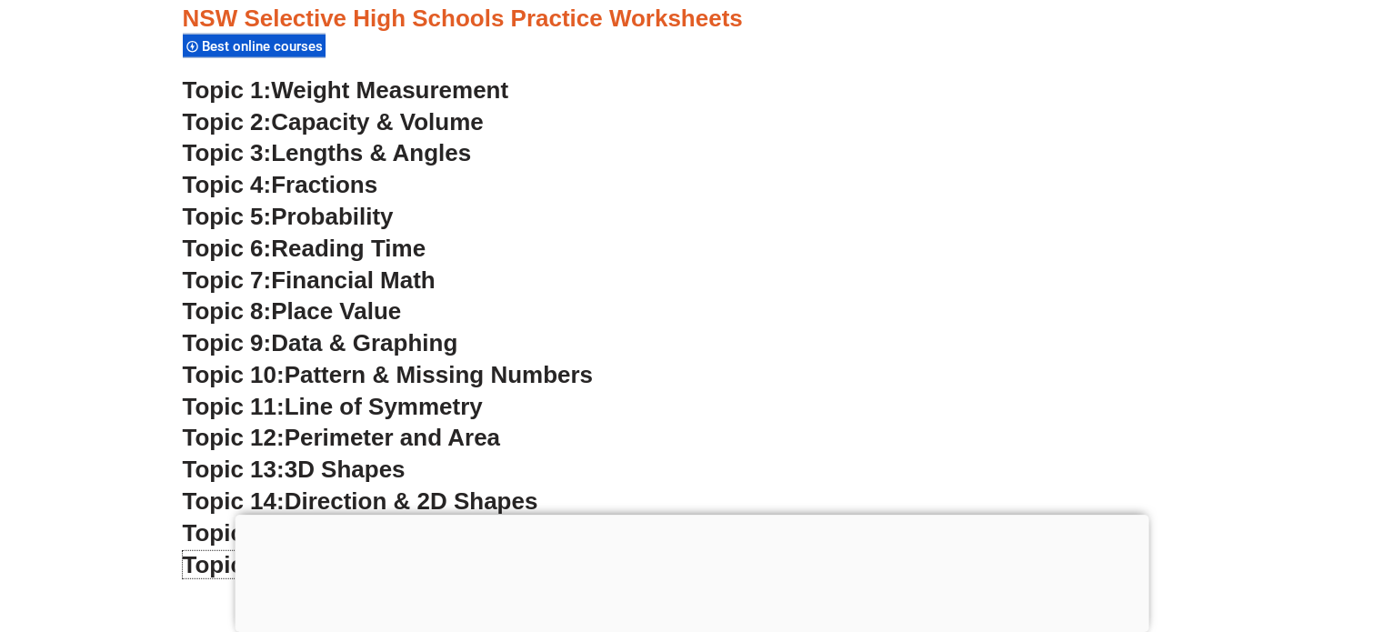
scroll to position [4784, 0]
